Goal: Find specific page/section: Find specific page/section

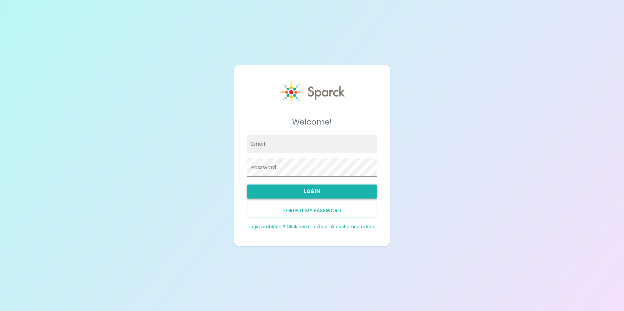
type input "[EMAIL_ADDRESS][DOMAIN_NAME]"
click at [358, 193] on button "Login" at bounding box center [312, 192] width 130 height 14
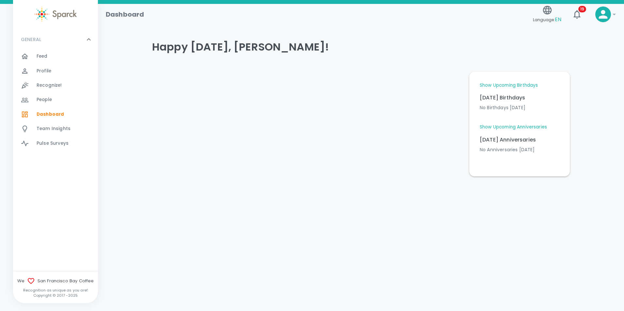
click at [512, 84] on link "Show Upcoming Birthdays" at bounding box center [509, 85] width 58 height 7
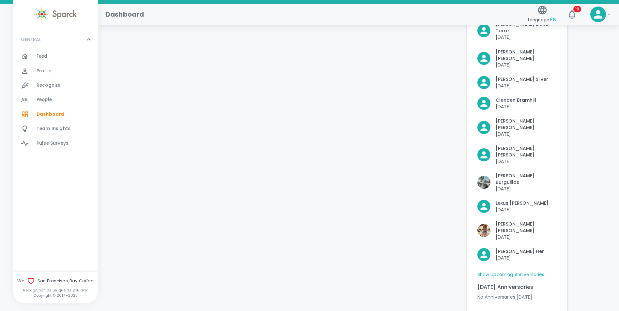
scroll to position [137, 0]
click at [532, 271] on link "Show Upcoming Anniversaries" at bounding box center [511, 274] width 67 height 7
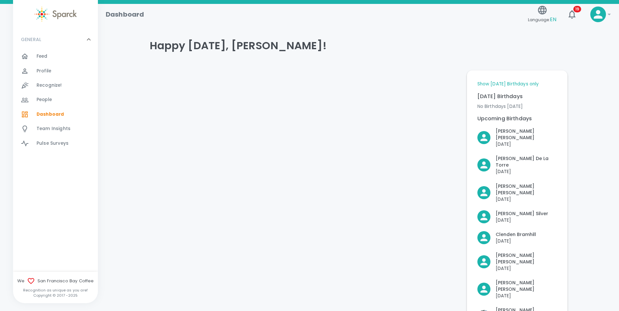
scroll to position [0, 0]
